Goal: Task Accomplishment & Management: Use online tool/utility

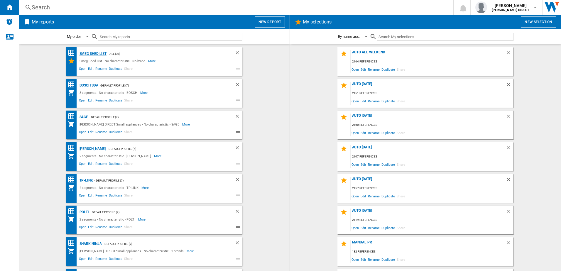
click at [85, 52] on div "Smeg Shed List" at bounding box center [92, 53] width 29 height 7
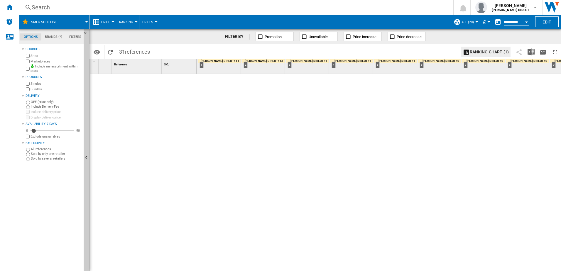
click at [130, 24] on button "Ranking" at bounding box center [127, 22] width 17 height 15
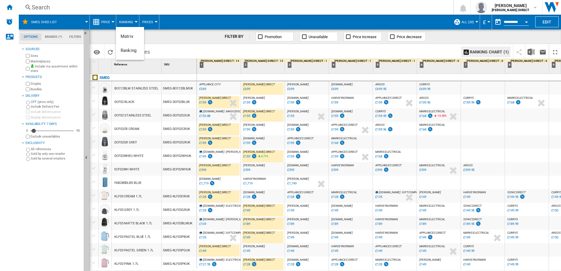
click at [178, 41] on md-backdrop at bounding box center [280, 135] width 561 height 271
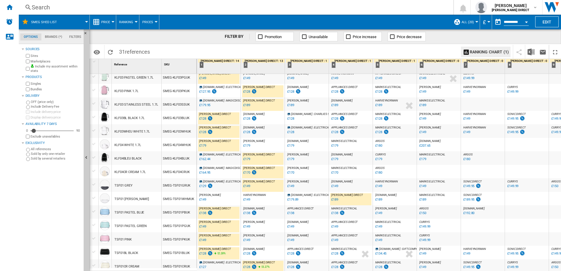
scroll to position [232, 0]
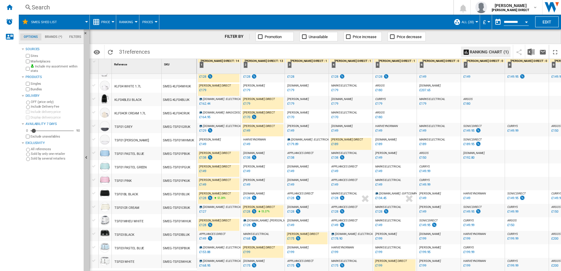
drag, startPoint x: 6, startPoint y: 5, endPoint x: 171, endPoint y: 11, distance: 165.3
click at [7, 4] on ng-md-icon "Home" at bounding box center [9, 7] width 7 height 7
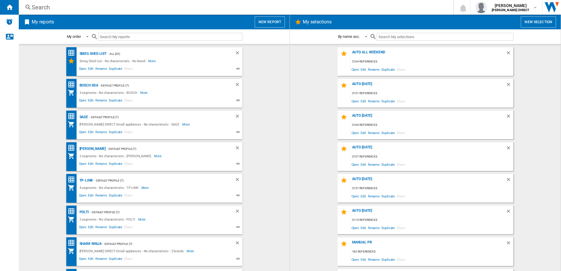
click at [311, 111] on wk-selection "AUTO [DATE] 2160 references Open Edit Rename Duplicate Share" at bounding box center [425, 125] width 259 height 29
click at [360, 133] on span "Edit" at bounding box center [363, 133] width 7 height 8
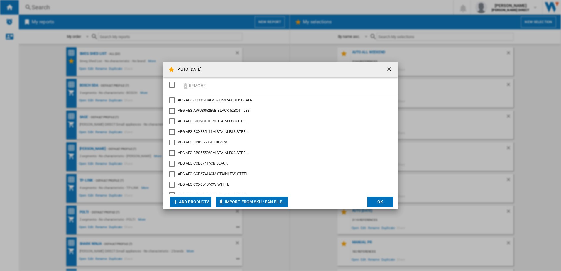
click at [173, 87] on div "SELECTIONS.EDITION_POPUP.SELECT_DESELECT" at bounding box center [172, 85] width 6 height 6
click at [201, 87] on button "Remove" at bounding box center [193, 86] width 27 height 14
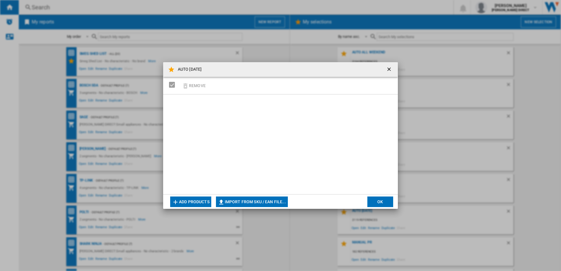
click at [276, 202] on button "Import from SKU / EAN file..." at bounding box center [252, 202] width 72 height 11
type input "**********"
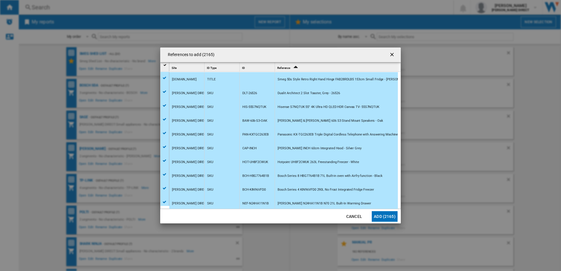
click at [391, 216] on button "Add (2165)" at bounding box center [385, 216] width 26 height 11
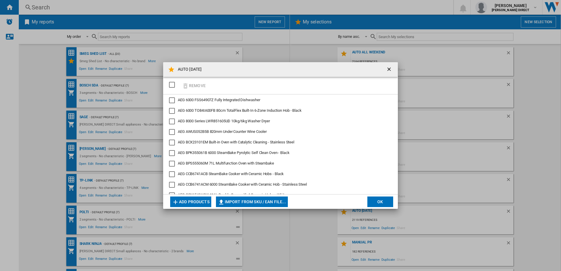
click at [387, 201] on button "OK" at bounding box center [380, 202] width 26 height 11
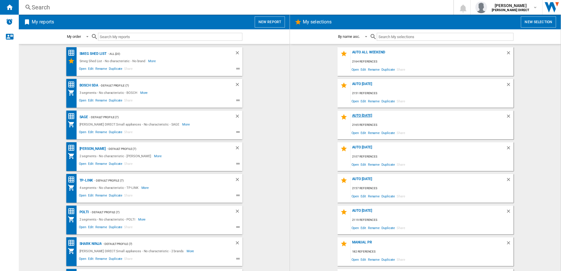
click at [367, 116] on div "AUTO [DATE]" at bounding box center [428, 118] width 155 height 8
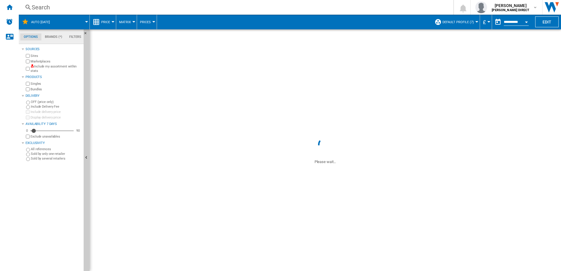
click at [53, 67] on label "Include my assortment within stats" at bounding box center [56, 68] width 51 height 9
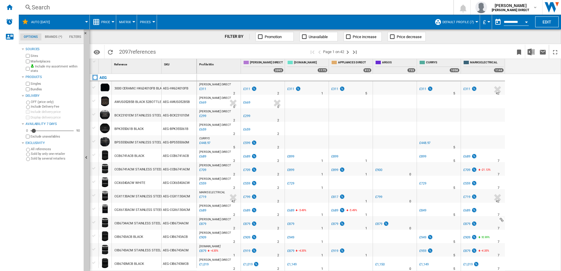
click at [36, 62] on label "Marketplaces" at bounding box center [56, 61] width 51 height 4
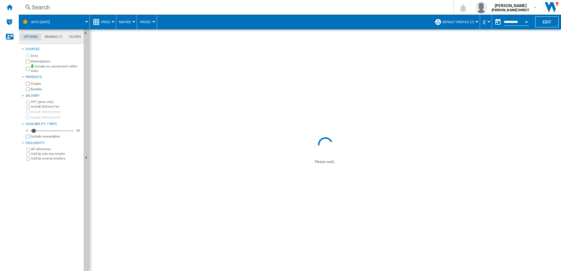
click at [31, 91] on label "Bundles" at bounding box center [56, 89] width 51 height 4
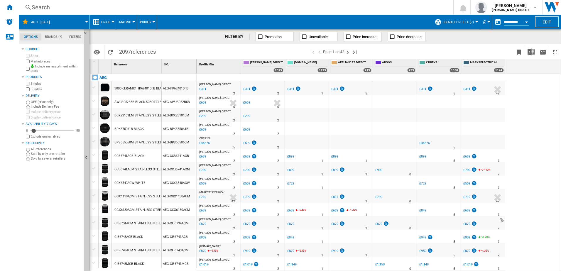
click at [462, 24] on button "Default profile (7)" at bounding box center [460, 22] width 34 height 15
click at [467, 27] on button "Default profile (7)" at bounding box center [460, 22] width 34 height 15
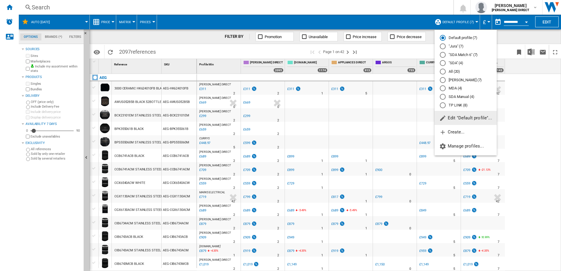
click at [462, 22] on md-backdrop at bounding box center [280, 135] width 561 height 271
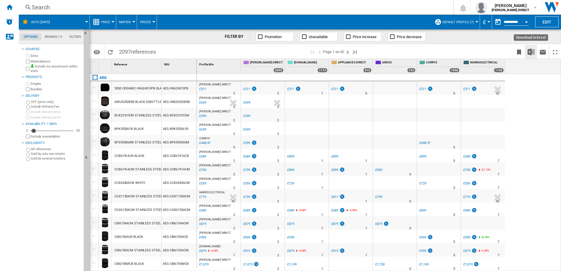
click at [529, 50] on img "Download in Excel" at bounding box center [531, 51] width 7 height 7
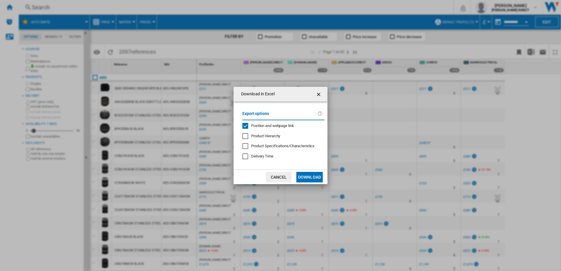
click at [280, 128] on span "Position and webpage link" at bounding box center [272, 126] width 43 height 4
click at [306, 173] on button "Download" at bounding box center [309, 177] width 26 height 11
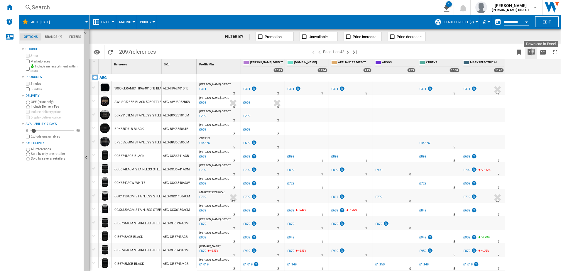
click at [533, 52] on img "Download in Excel" at bounding box center [531, 51] width 7 height 7
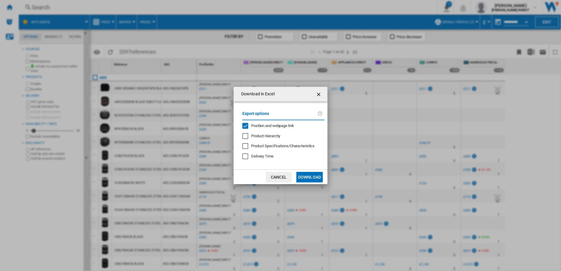
click at [273, 127] on span "Position and webpage link" at bounding box center [272, 126] width 43 height 4
click at [312, 178] on button "Download" at bounding box center [309, 177] width 26 height 11
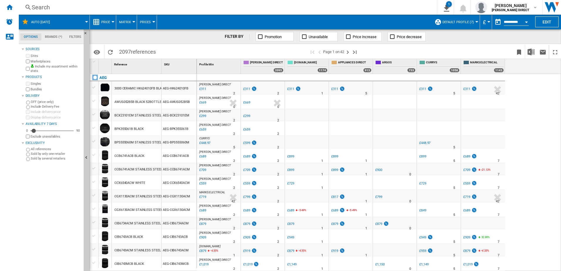
drag, startPoint x: 529, startPoint y: 108, endPoint x: 364, endPoint y: 9, distance: 192.6
click at [529, 108] on div "[PERSON_NAME] DIRECT : [PERSON_NAME] DIRECT 0.0 % £311 % N/A 2 [PERSON_NAME] DI…" at bounding box center [379, 173] width 365 height 198
